Goal: Task Accomplishment & Management: Complete application form

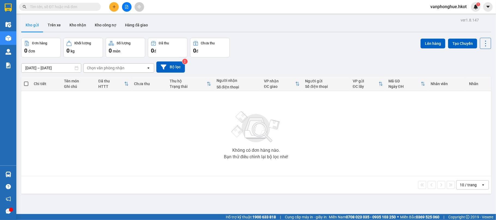
click at [49, 23] on button "Trên xe" at bounding box center [54, 25] width 22 height 13
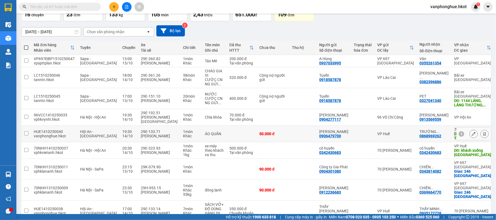
scroll to position [72, 0]
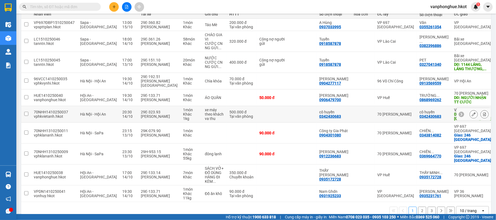
click at [28, 114] on td at bounding box center [26, 114] width 10 height 17
checkbox input "true"
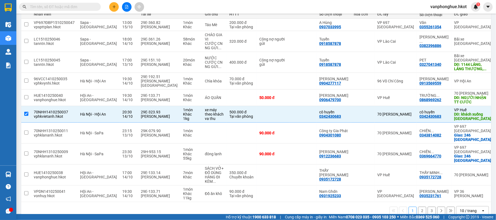
scroll to position [0, 0]
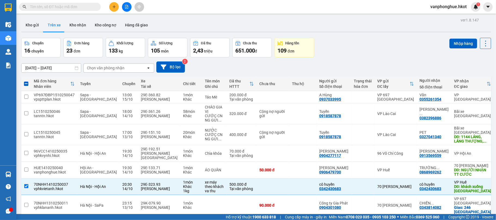
click at [453, 38] on div "Nhập hàng" at bounding box center [471, 43] width 42 height 11
click at [456, 43] on button "Nhập hàng" at bounding box center [464, 44] width 28 height 10
checkbox input "false"
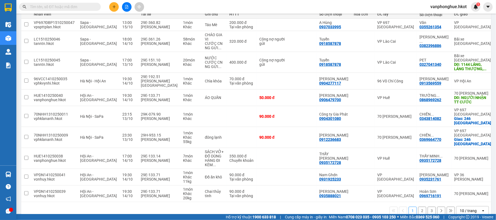
scroll to position [84, 0]
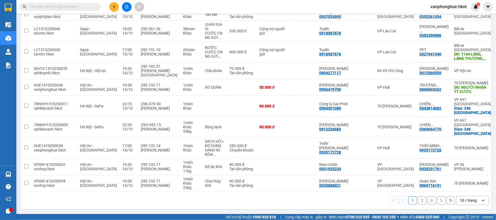
click at [418, 200] on button "2" at bounding box center [422, 201] width 8 height 8
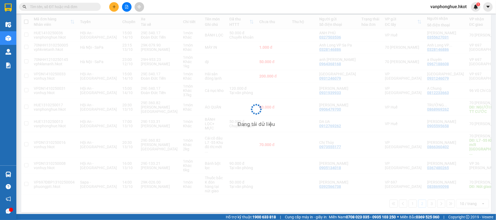
scroll to position [62, 0]
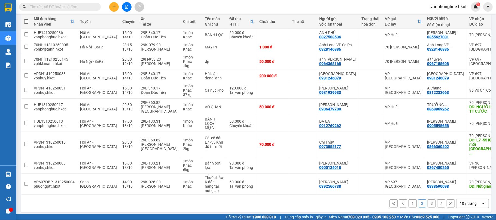
click at [428, 200] on button "3" at bounding box center [432, 204] width 8 height 8
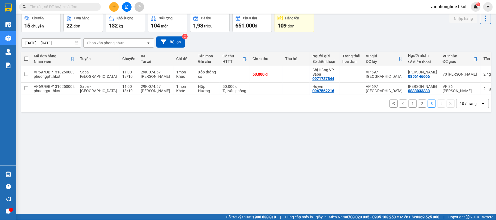
scroll to position [0, 0]
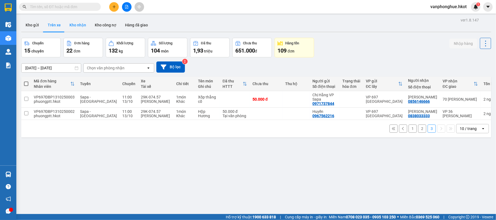
click at [78, 24] on button "Kho nhận" at bounding box center [77, 25] width 25 height 13
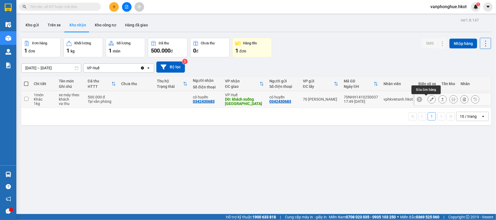
click at [430, 101] on icon at bounding box center [432, 100] width 4 height 4
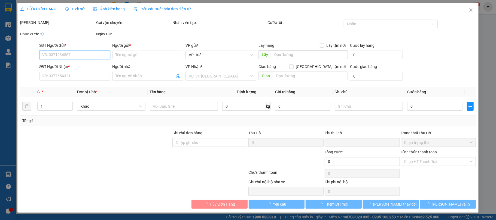
type input "0342430683"
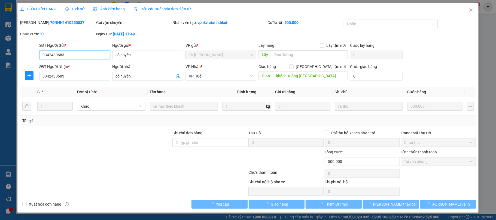
type input "cô huyền"
type input "0342430683"
type input "cô huyền"
type input "khách xuống quảng trị"
type input "0"
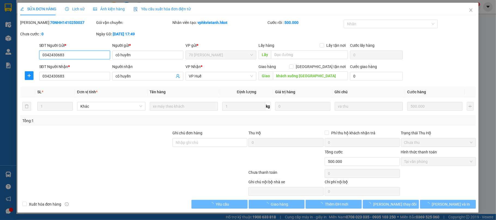
type input "500.000"
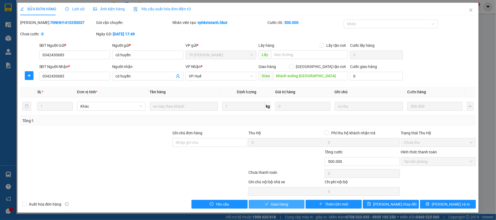
click at [277, 203] on span "Giao hàng" at bounding box center [279, 205] width 17 height 6
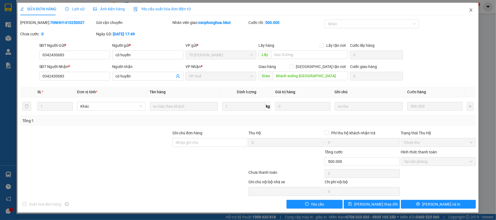
click at [471, 9] on icon "close" at bounding box center [471, 10] width 4 height 4
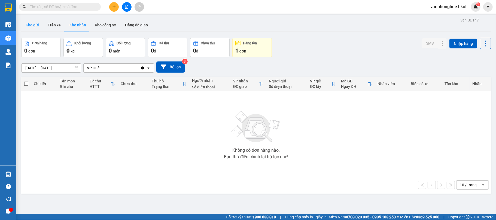
click at [36, 26] on button "Kho gửi" at bounding box center [32, 25] width 22 height 13
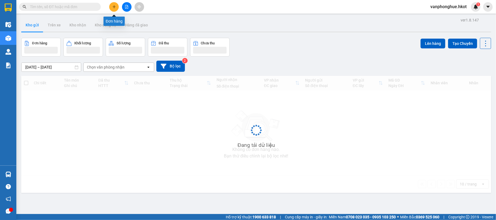
click at [114, 7] on icon "plus" at bounding box center [114, 6] width 0 height 3
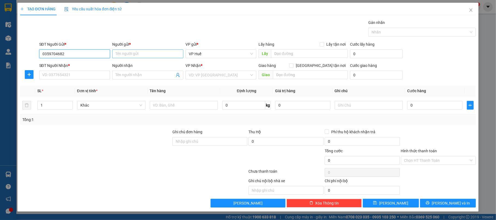
type input "0359704682"
click at [135, 55] on input "Người gửi *" at bounding box center [147, 54] width 71 height 9
type input "Phạm Vân"
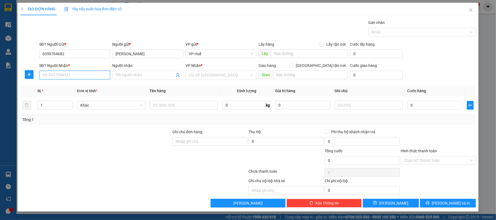
click at [76, 75] on input "SĐT Người Nhận *" at bounding box center [74, 75] width 71 height 9
type input "0359704682"
click at [123, 76] on input "Người nhận" at bounding box center [145, 75] width 59 height 6
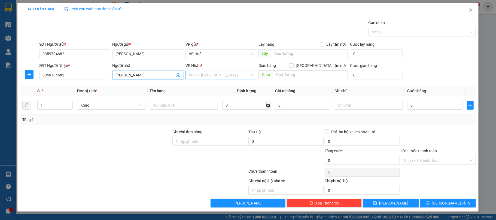
type input "Phạm Vân"
click at [210, 75] on input "search" at bounding box center [219, 75] width 61 height 8
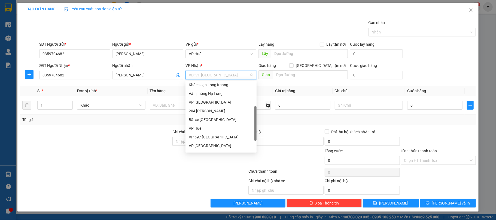
scroll to position [52, 0]
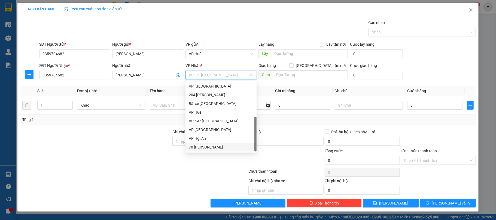
click at [214, 147] on div "70 Nguyễn Hữu Huân" at bounding box center [221, 147] width 65 height 6
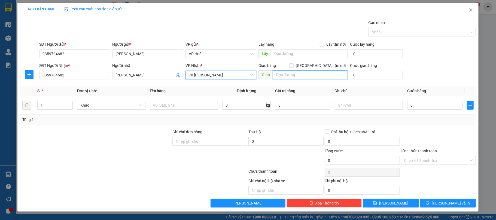
click at [289, 75] on input "text" at bounding box center [310, 75] width 75 height 9
click at [343, 75] on input "XE MÁY ĐI CÙNG KHÁCH CODE VÉ" at bounding box center [310, 75] width 75 height 9
click at [346, 74] on input "XE MÁY ĐI CÙNG KHÁCH CODE VÉ G5VJ" at bounding box center [310, 75] width 75 height 9
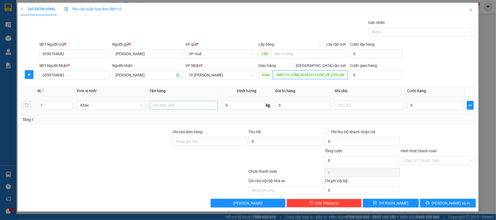
type input "XE MÁY ĐI CÙNG KHÁCH CODE VÉ G5VJ46"
click at [178, 108] on input "text" at bounding box center [184, 105] width 68 height 9
type input "XE MÁY"
click at [421, 105] on input "0" at bounding box center [434, 105] width 55 height 9
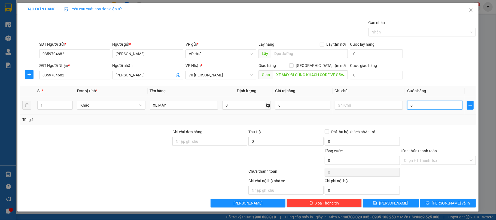
type input "5"
type input "50"
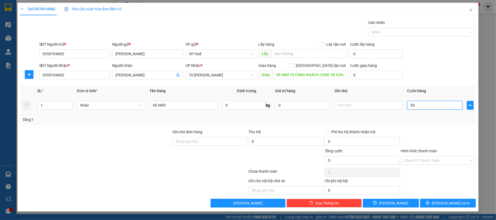
type input "50"
type input "500"
type input "5.000"
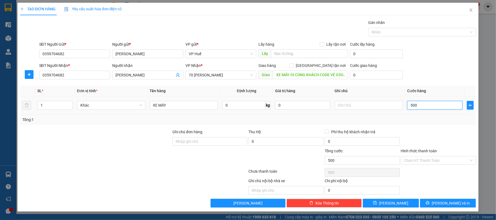
type input "5.000"
type input "50.000"
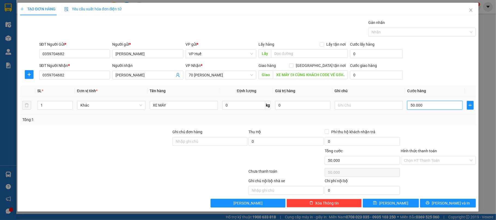
type input "500.000"
click at [447, 160] on input "Hình thức thanh toán" at bounding box center [436, 161] width 65 height 8
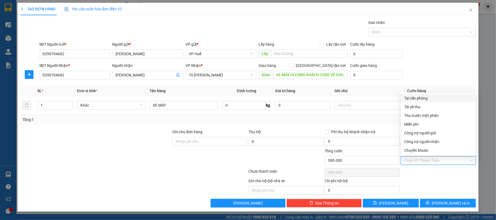
click at [426, 96] on div "Tại văn phòng" at bounding box center [438, 98] width 69 height 6
type input "0"
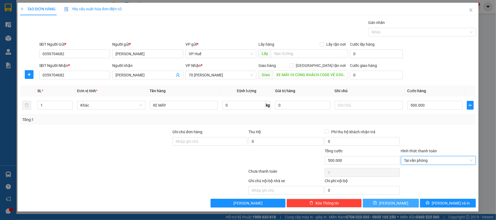
click at [395, 202] on span "Lưu" at bounding box center [393, 204] width 29 height 6
type input "0"
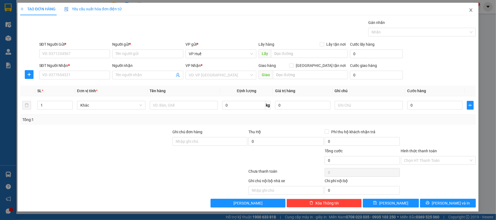
click at [470, 10] on icon "close" at bounding box center [471, 9] width 3 height 3
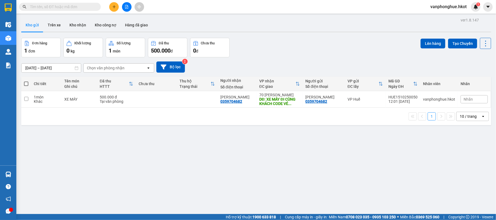
click at [255, 36] on div "ver 1.8.147 Kho gửi Trên xe Kho nhận Kho công nợ Hàng đã giao Đơn hàng 1 đơn Kh…" at bounding box center [256, 126] width 474 height 220
click at [292, 53] on div "Đơn hàng 1 đơn Khối lượng 0 kg Số lượng 1 món Đã thu 500.000 đ Chưa thu 0 đ Lên…" at bounding box center [256, 48] width 470 height 20
click at [250, 27] on div "Kho gửi Trên xe Kho nhận Kho công nợ Hàng đã giao" at bounding box center [256, 26] width 470 height 14
